Goal: Task Accomplishment & Management: Manage account settings

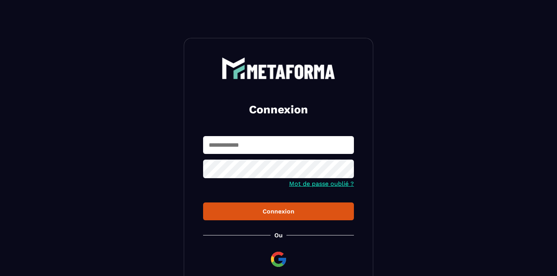
click at [221, 122] on div "Connexion Mot de passe oublié ? Connexion [PERSON_NAME] membre ? Inscription" at bounding box center [278, 171] width 189 height 266
click at [227, 150] on input "text" at bounding box center [278, 145] width 151 height 18
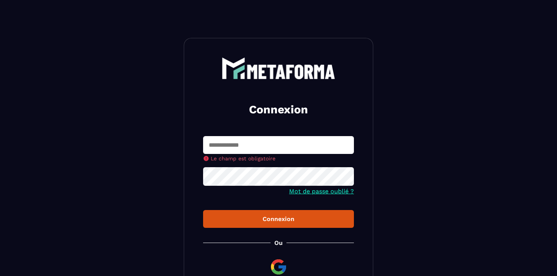
type input "**********"
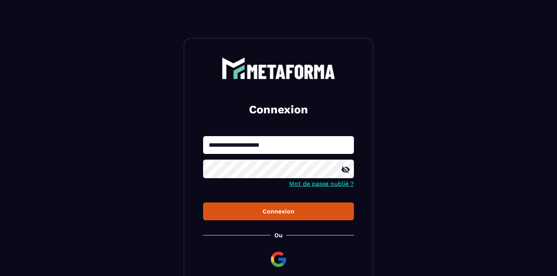
click at [277, 218] on button "Connexion" at bounding box center [278, 211] width 151 height 18
